Goal: Check status: Check status

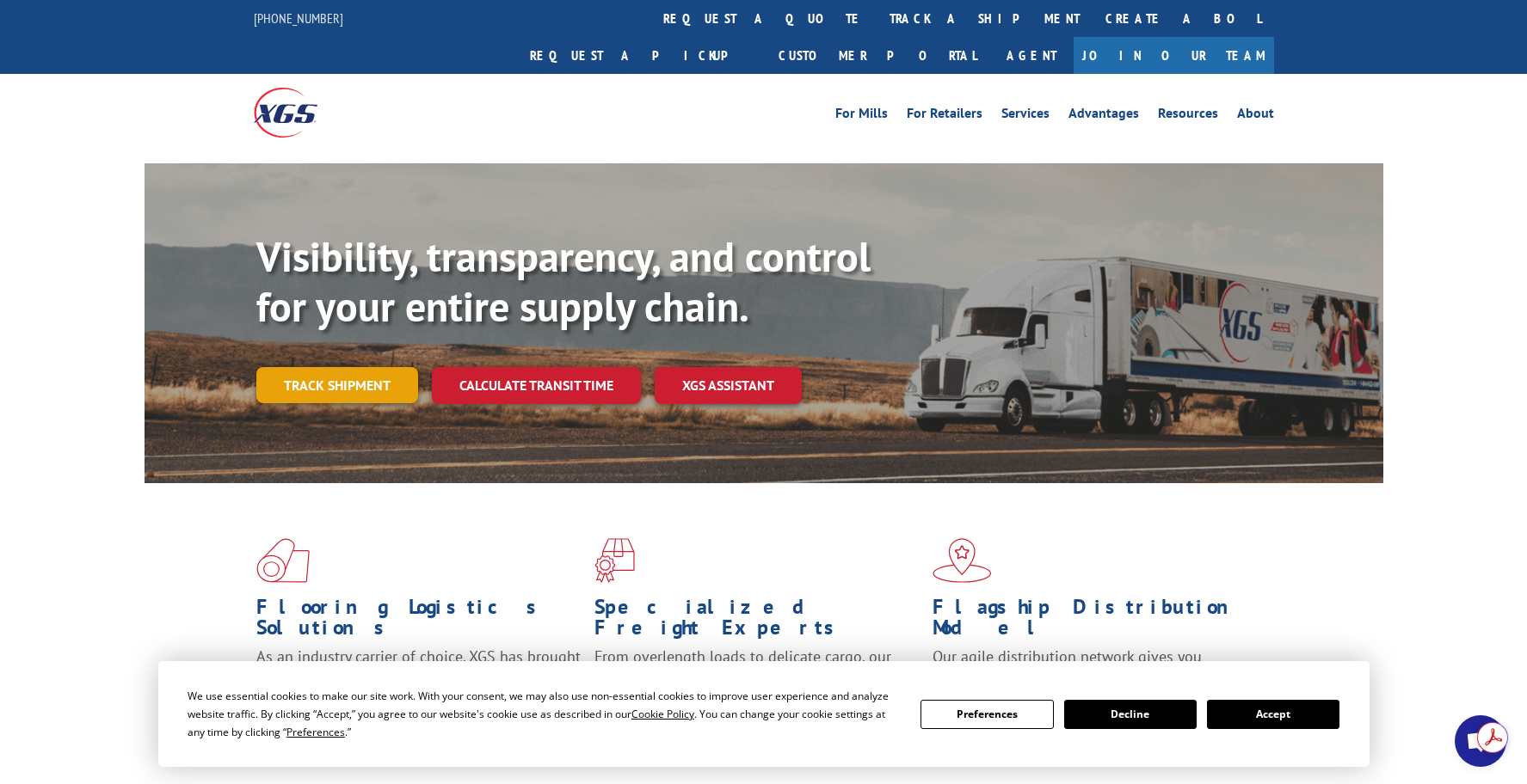
click at [354, 367] on link "Track shipment" at bounding box center [337, 385] width 162 height 36
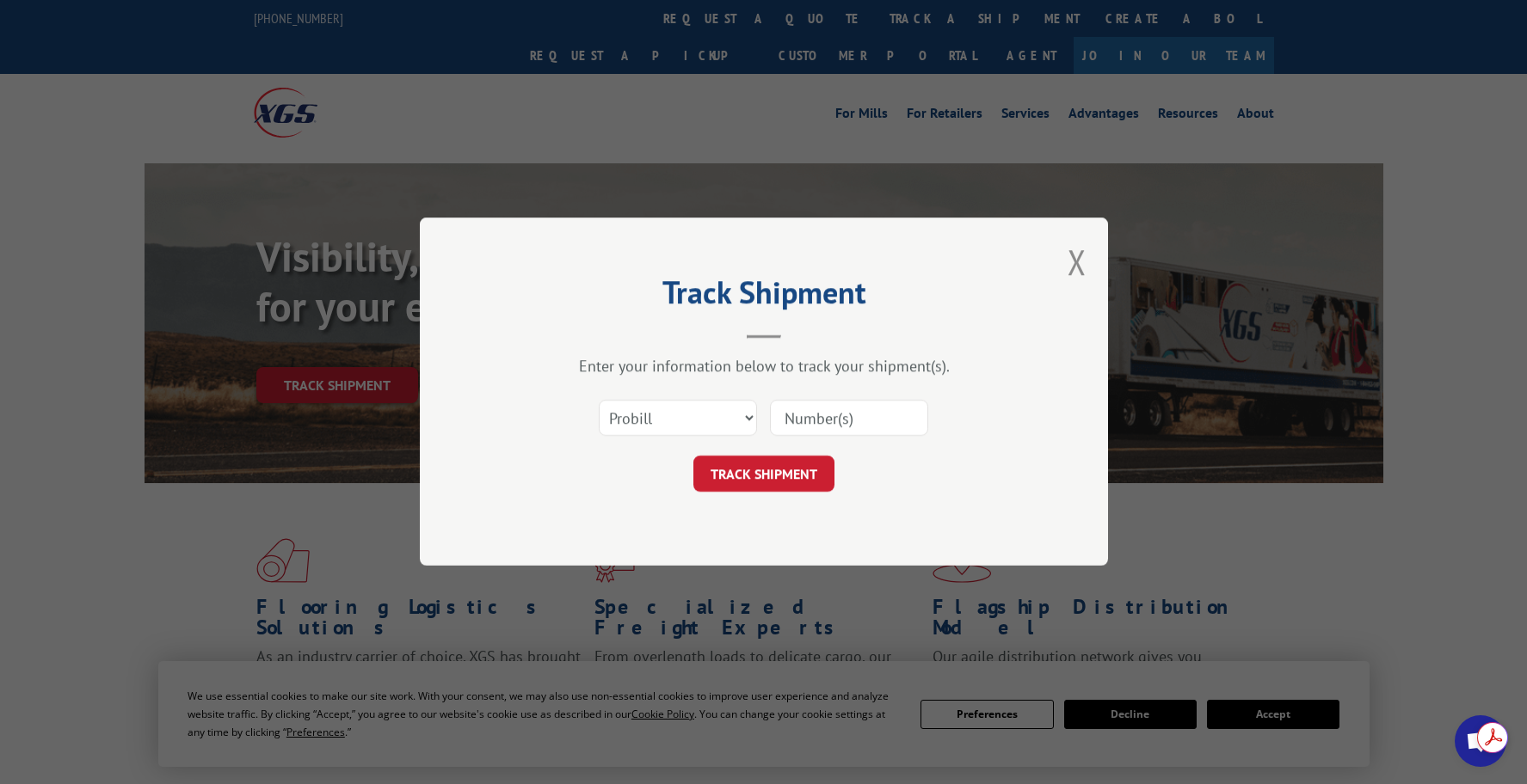
click at [830, 419] on input at bounding box center [849, 419] width 159 height 36
paste input "16775930"
type input "16775930"
click at [784, 470] on button "TRACK SHIPMENT" at bounding box center [763, 474] width 141 height 36
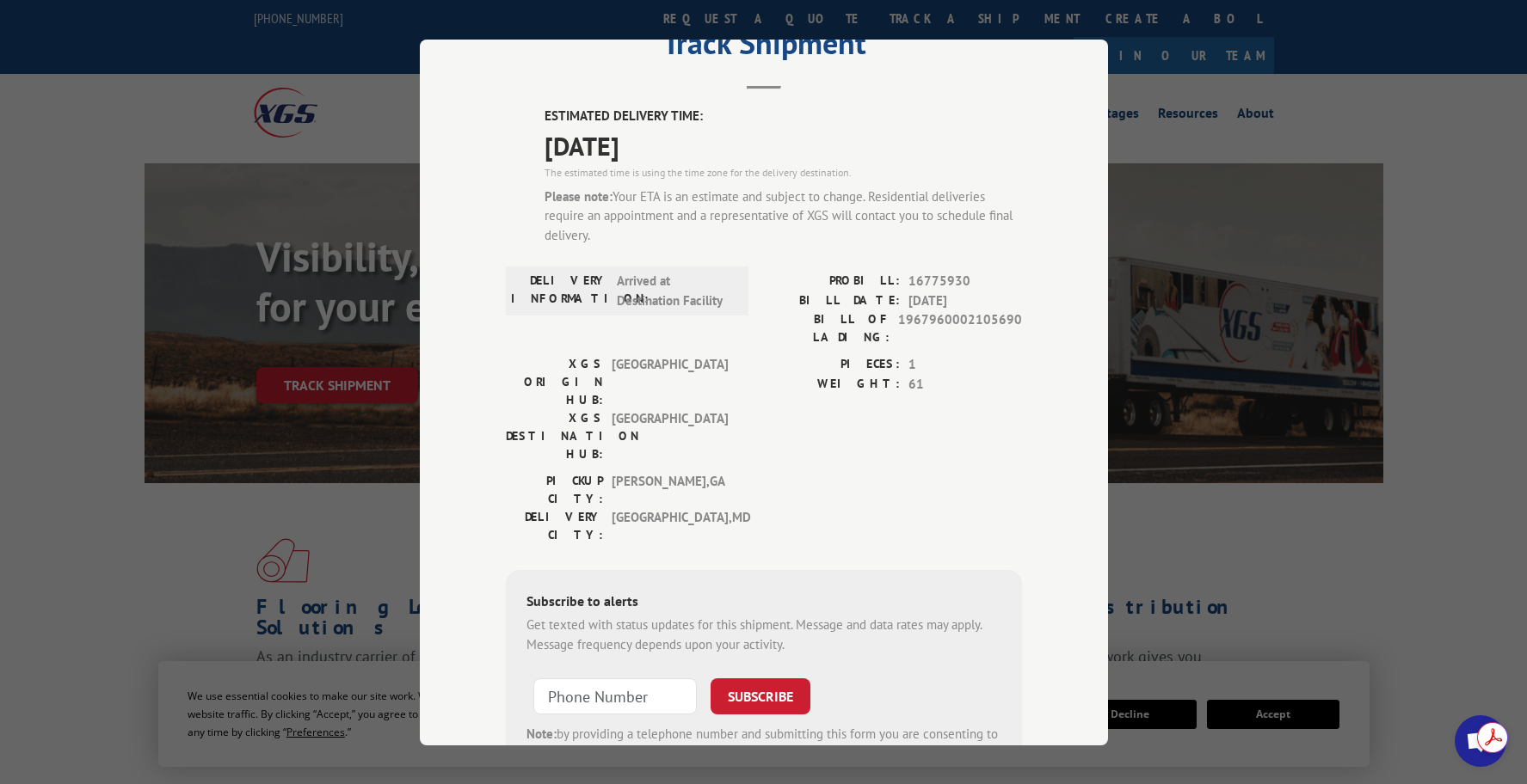
scroll to position [146, 0]
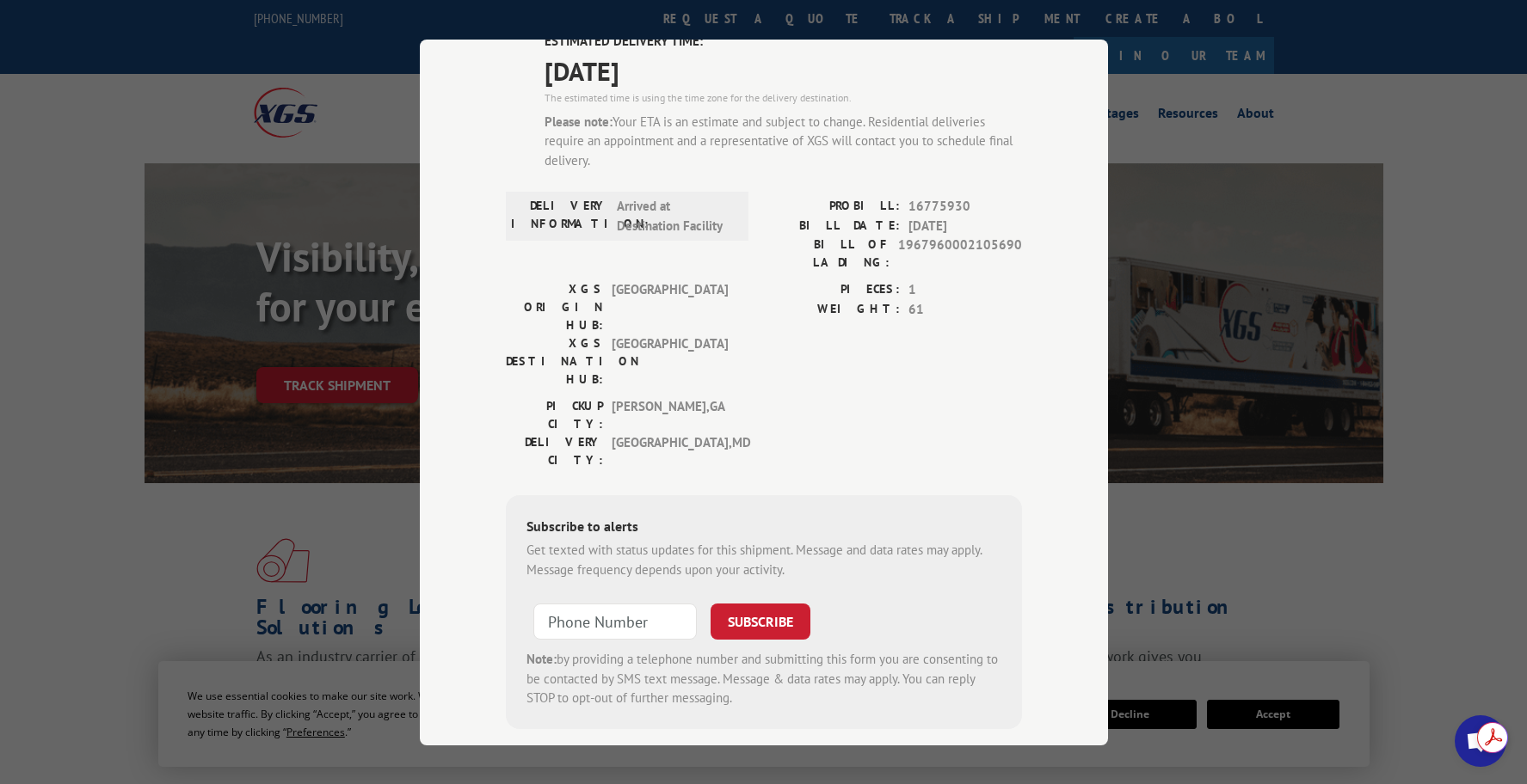
click at [178, 530] on div "Track Shipment ESTIMATED DELIVERY TIME: [DATE] The estimated time is using the …" at bounding box center [763, 392] width 1527 height 784
click at [1248, 444] on div "Track Shipment ESTIMATED DELIVERY TIME: [DATE] The estimated time is using the …" at bounding box center [763, 392] width 1527 height 784
click at [275, 20] on div "Track Shipment ESTIMATED DELIVERY TIME: [DATE] The estimated time is using the …" at bounding box center [763, 392] width 1527 height 784
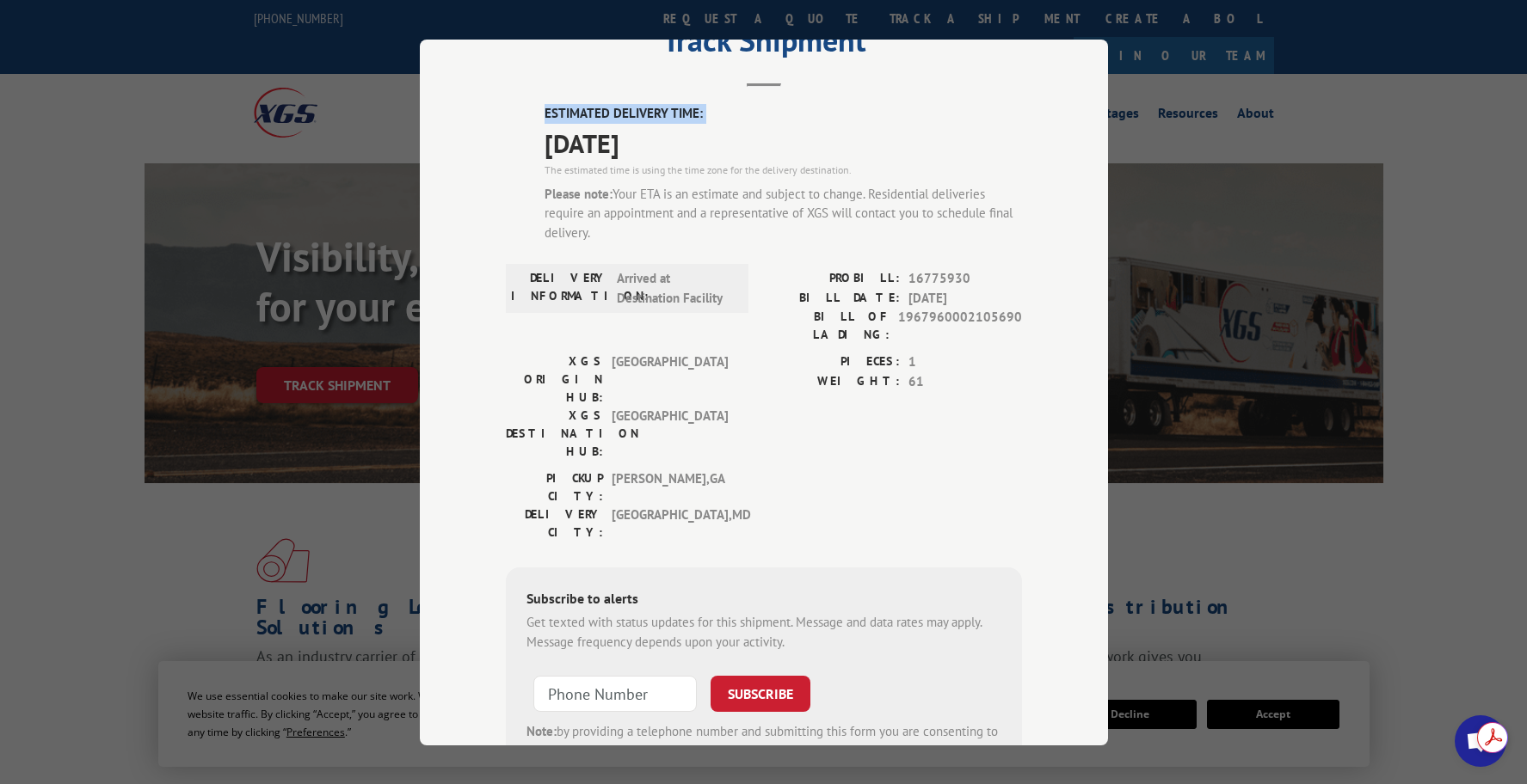
scroll to position [0, 0]
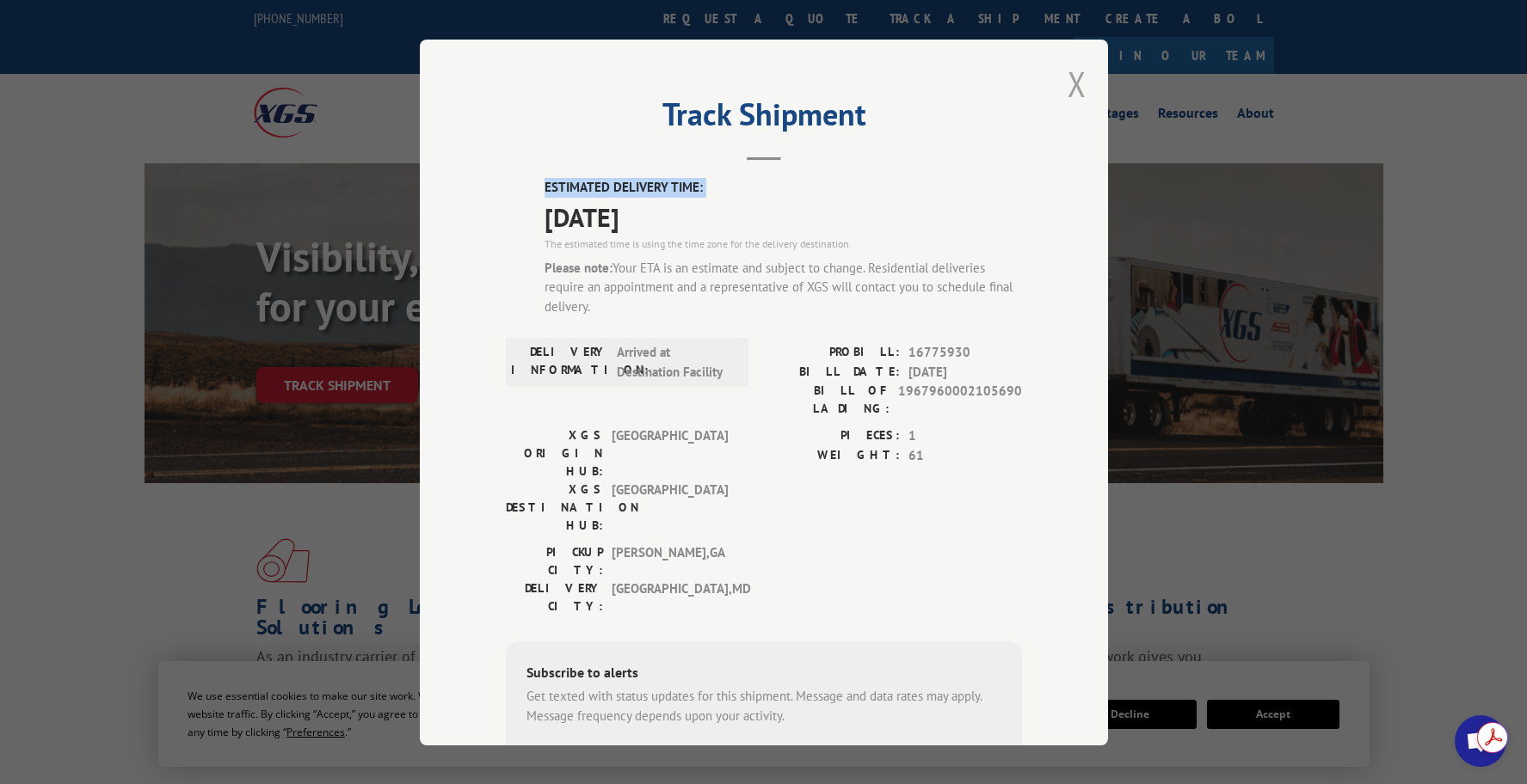
click at [1071, 86] on button "Close modal" at bounding box center [1077, 84] width 19 height 46
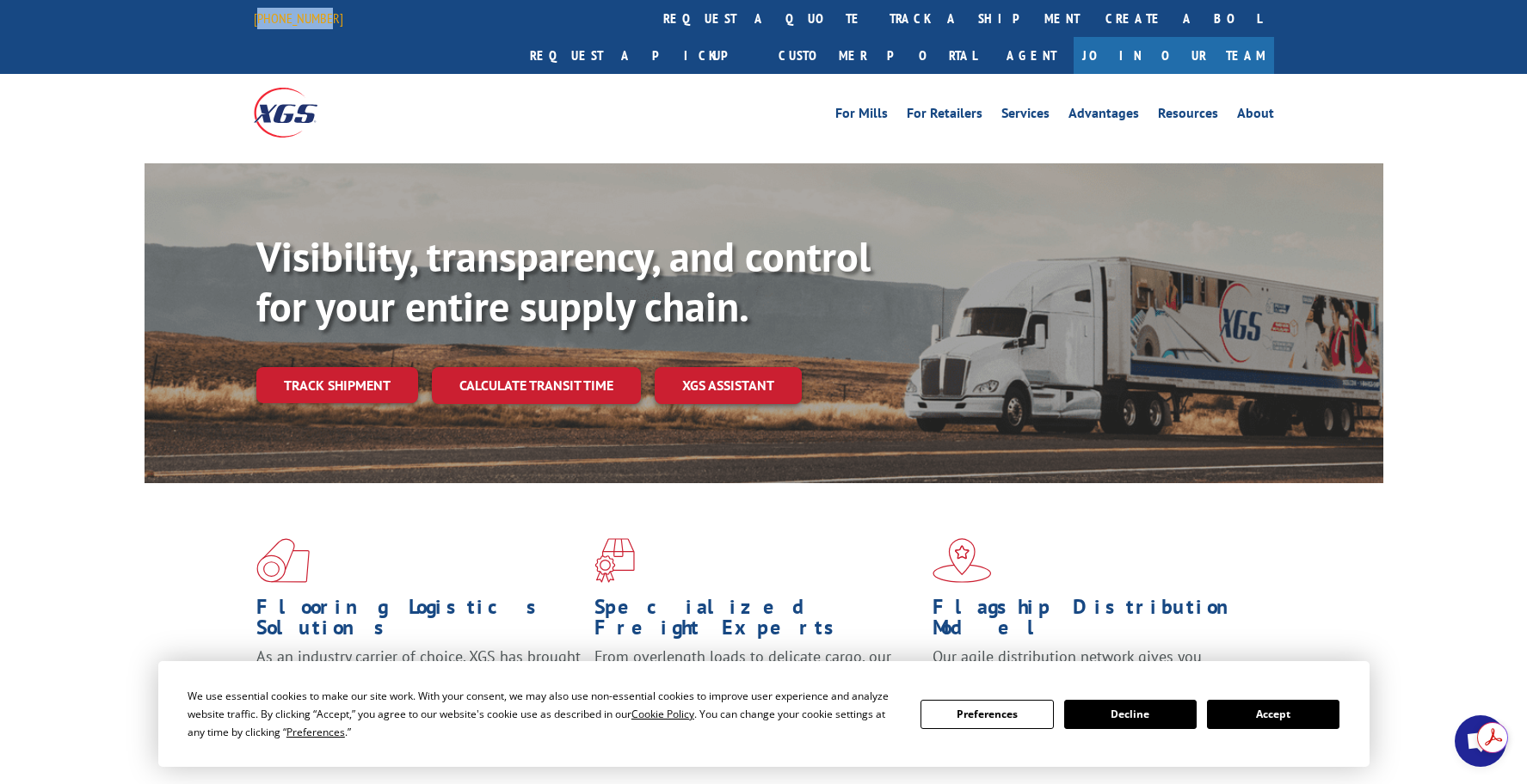
drag, startPoint x: 327, startPoint y: 18, endPoint x: 262, endPoint y: 18, distance: 65.0
click at [262, 18] on div "[PHONE_NUMBER]" at bounding box center [309, 18] width 110 height 22
copy link "[PHONE_NUMBER]"
